Goal: Obtain resource: Obtain resource

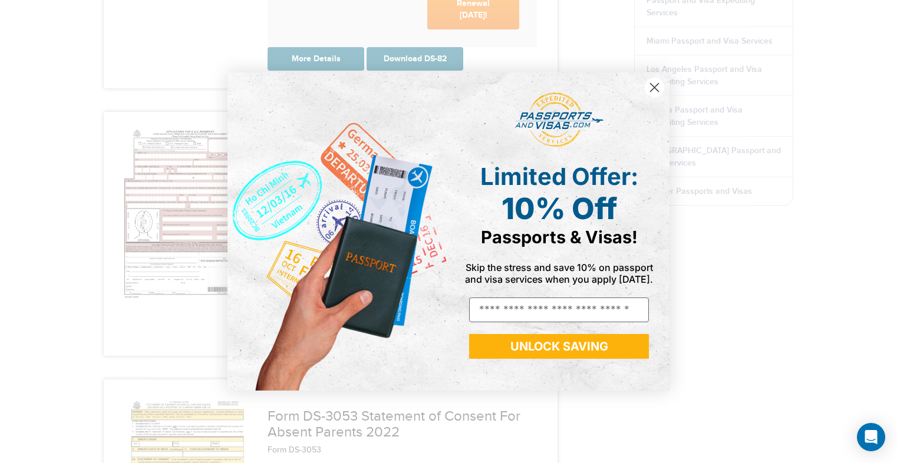
click at [655, 85] on circle "Close dialog" at bounding box center [654, 87] width 19 height 19
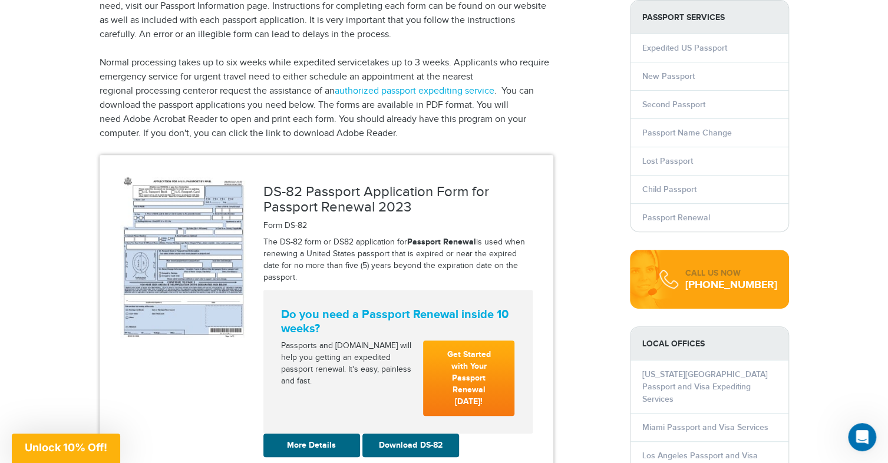
scroll to position [177, 0]
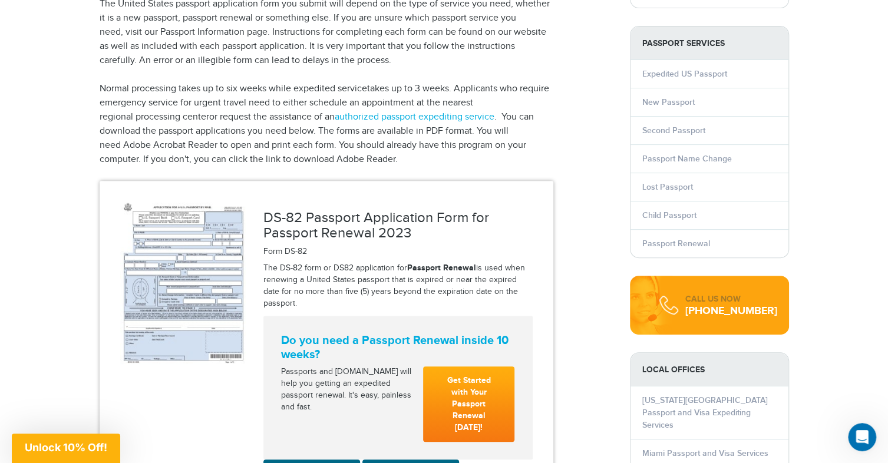
click at [152, 242] on img at bounding box center [183, 282] width 126 height 166
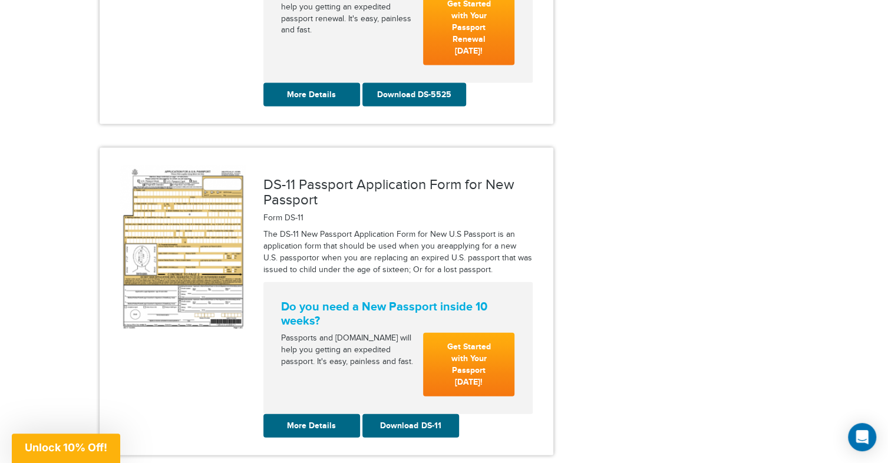
scroll to position [1473, 0]
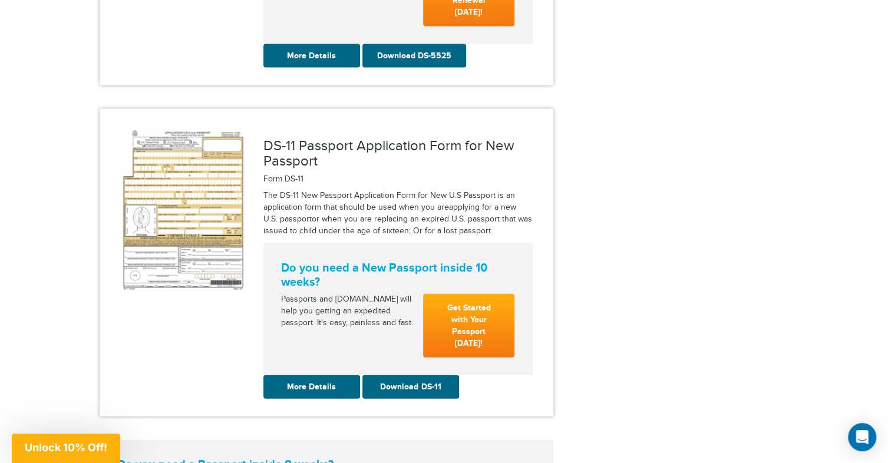
click at [184, 168] on img at bounding box center [183, 209] width 126 height 164
